Goal: Task Accomplishment & Management: Complete application form

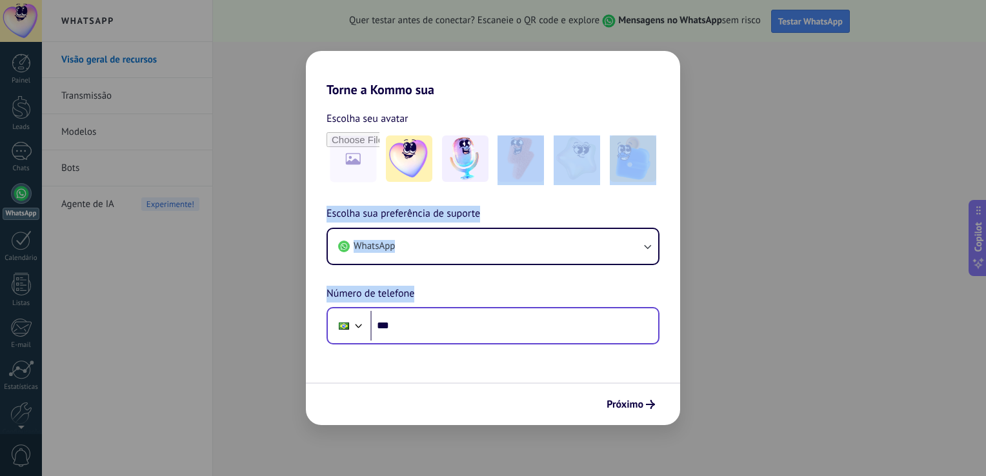
drag, startPoint x: 0, startPoint y: 0, endPoint x: 542, endPoint y: 326, distance: 632.7
click at [542, 326] on div "Torne a Kommo sua Escolha seu avatar Escolha sua preferência de suporte WhatsAp…" at bounding box center [493, 238] width 986 height 476
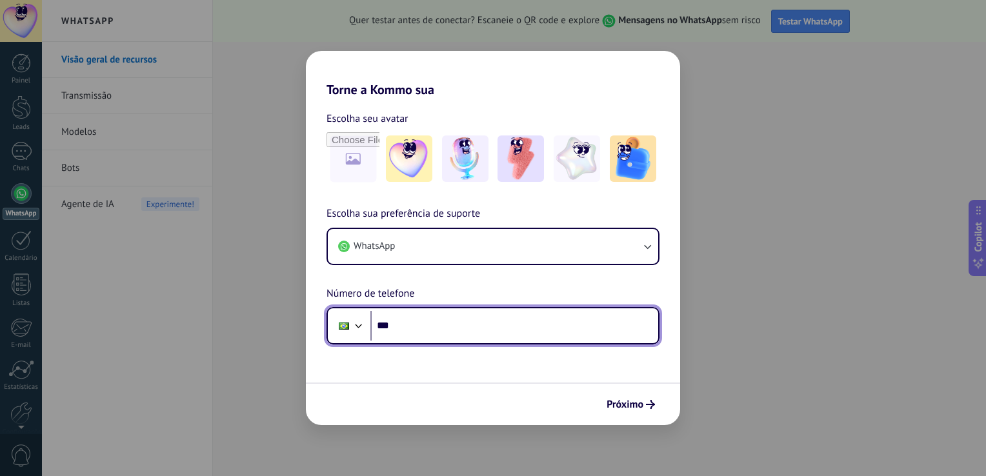
click at [542, 326] on input "***" at bounding box center [514, 326] width 288 height 30
type input "**********"
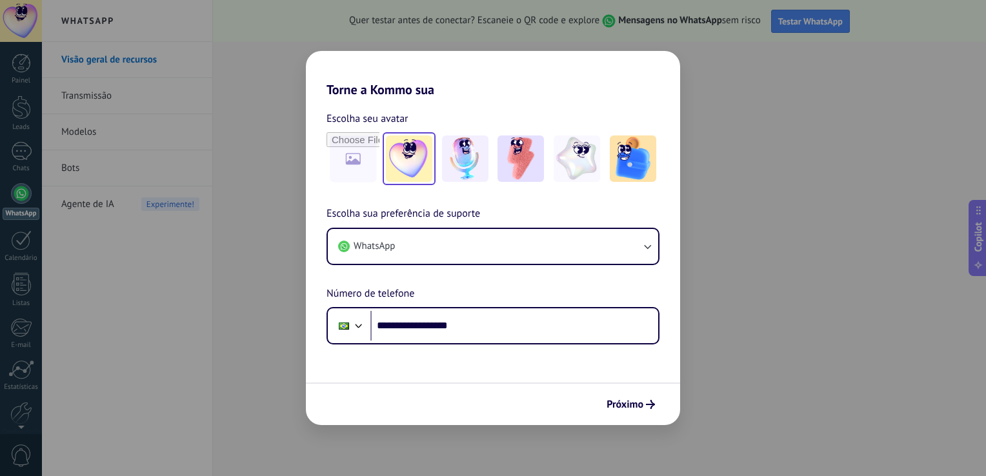
click at [410, 159] on img at bounding box center [409, 158] width 46 height 46
click at [634, 402] on span "Próximo" at bounding box center [624, 404] width 37 height 9
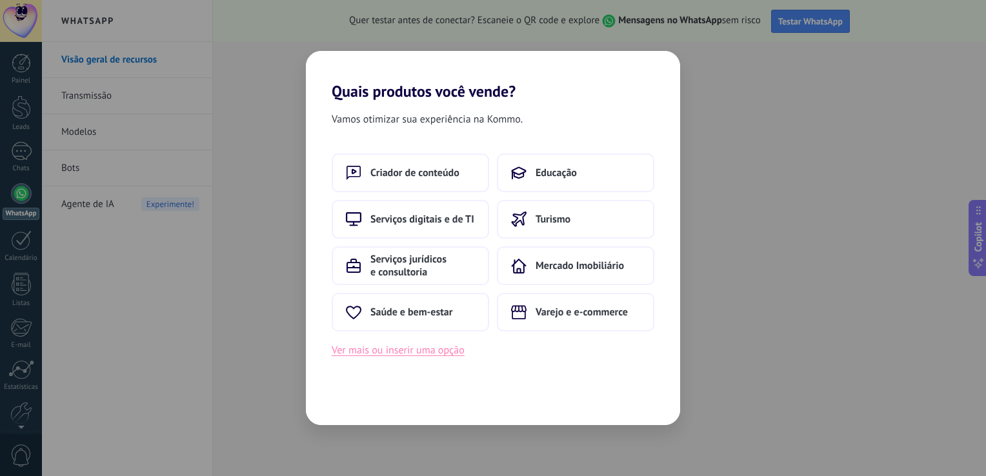
click at [351, 354] on button "Ver mais ou inserir uma opção" at bounding box center [398, 350] width 133 height 17
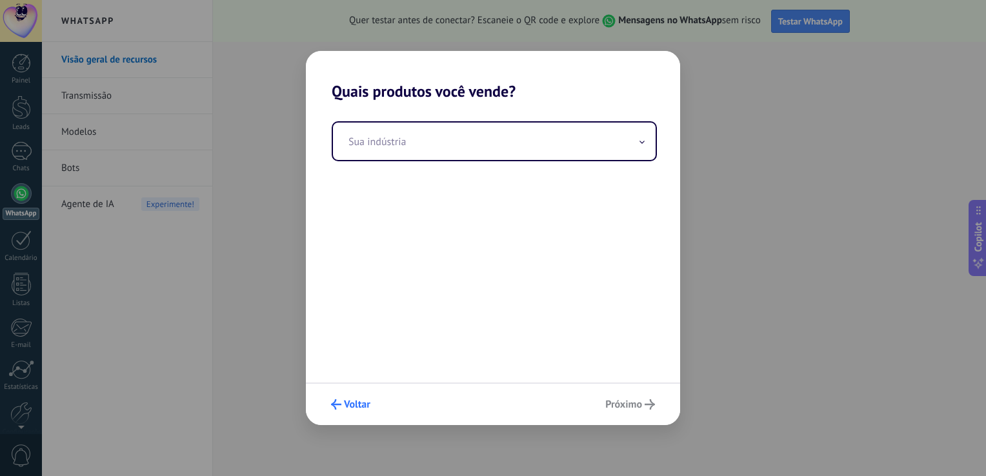
click at [326, 407] on button "Voltar" at bounding box center [350, 405] width 51 height 22
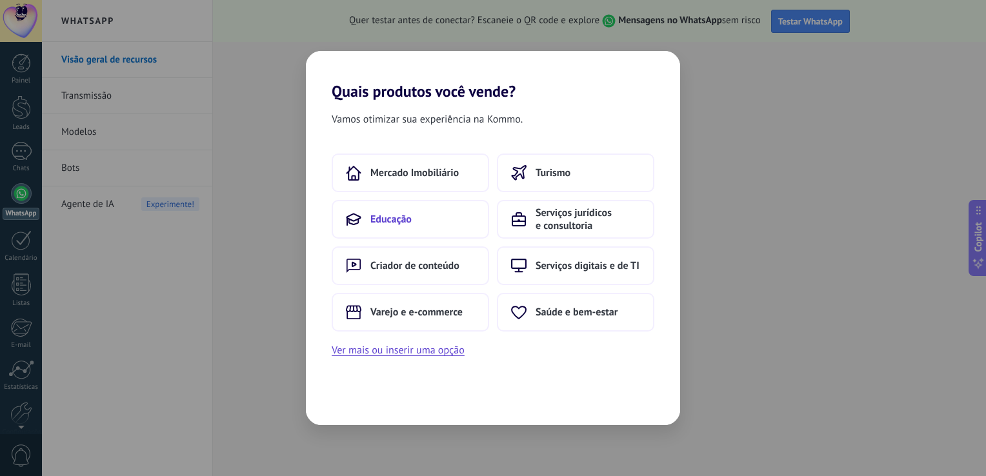
click at [421, 206] on button "Educação" at bounding box center [410, 219] width 157 height 39
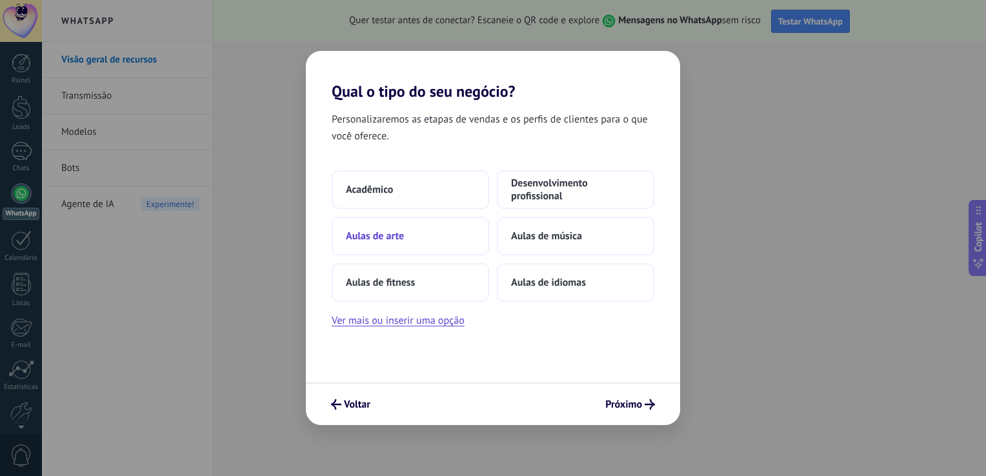
click at [413, 236] on button "Aulas de arte" at bounding box center [410, 236] width 157 height 39
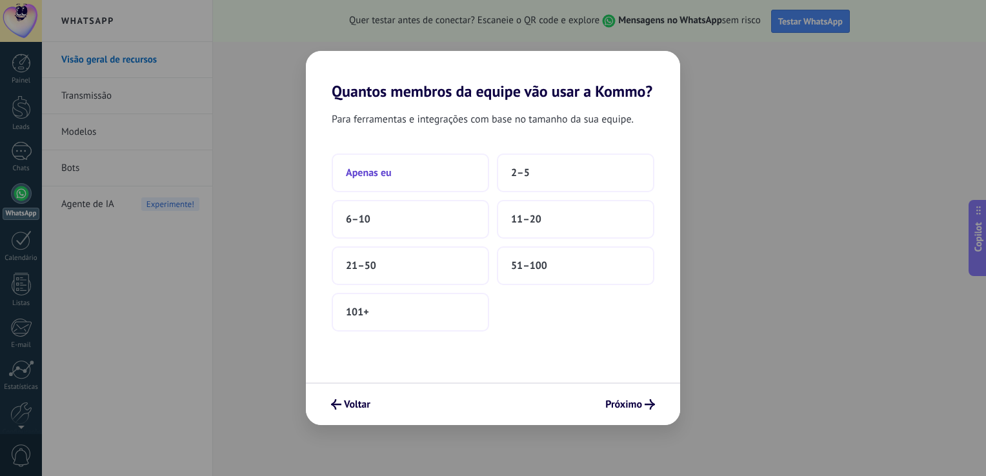
click at [460, 171] on button "Apenas eu" at bounding box center [410, 173] width 157 height 39
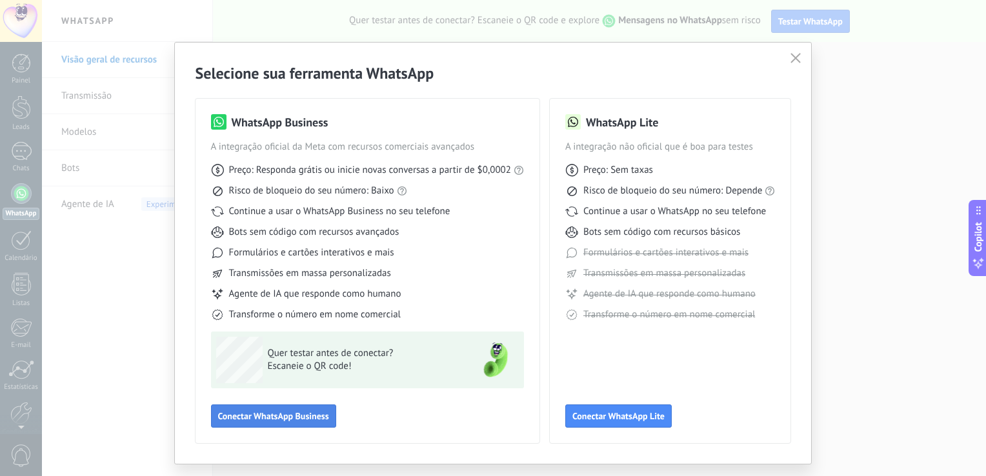
click at [317, 413] on span "Conectar WhatsApp Business" at bounding box center [273, 416] width 111 height 9
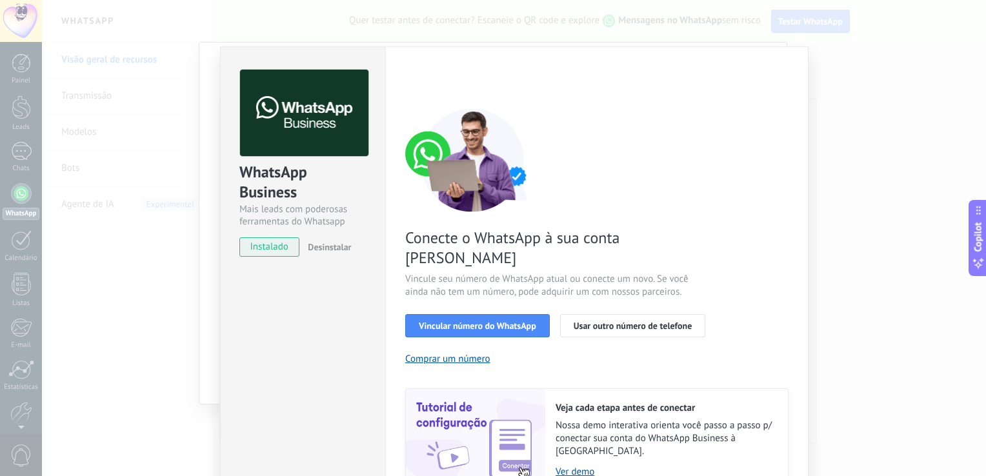
click at [901, 182] on div "WhatsApp Business Mais leads com poderosas ferramentas do Whatsapp instalado De…" at bounding box center [514, 238] width 944 height 476
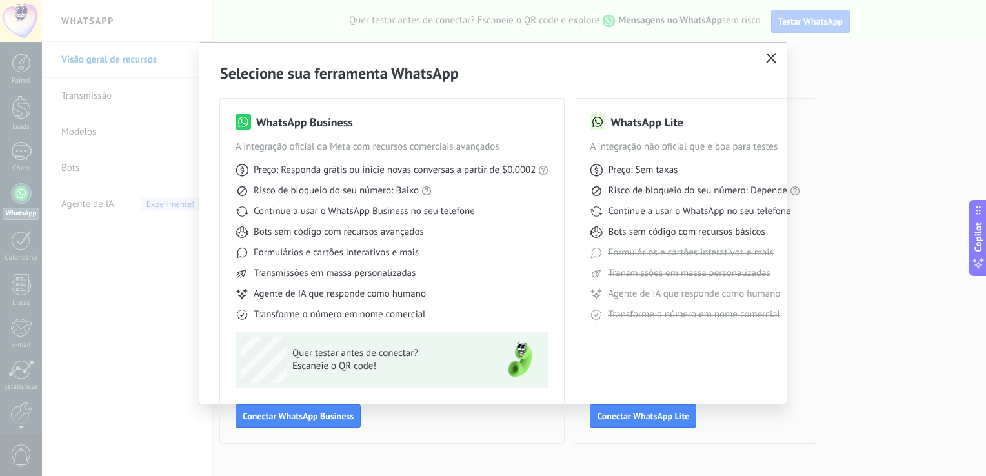
click at [768, 57] on icon "button" at bounding box center [771, 58] width 10 height 10
